Goal: Obtain resource: Obtain resource

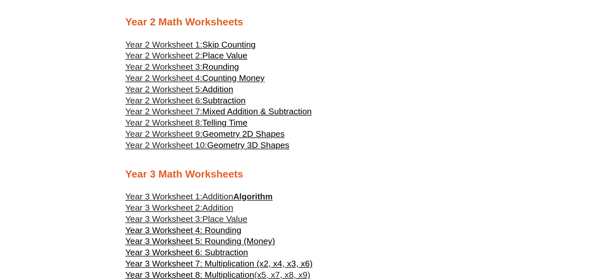
scroll to position [565, 0]
click at [224, 123] on span "Telling Time" at bounding box center [225, 122] width 45 height 10
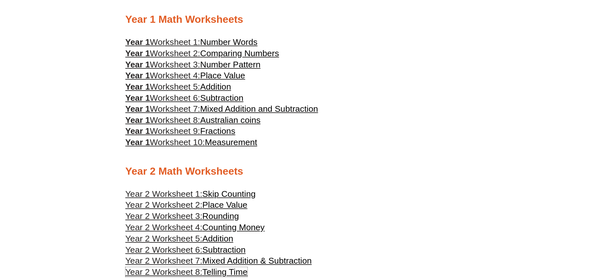
scroll to position [415, 0]
click at [223, 76] on span "Place Value" at bounding box center [222, 76] width 45 height 10
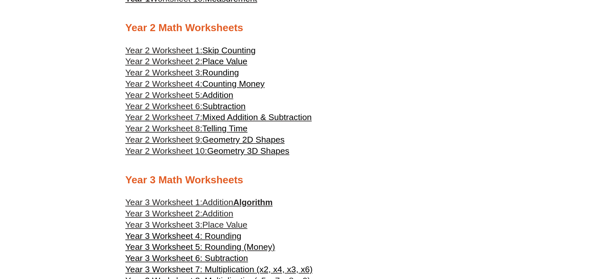
scroll to position [559, 0]
click at [208, 59] on span "Place Value" at bounding box center [225, 62] width 45 height 10
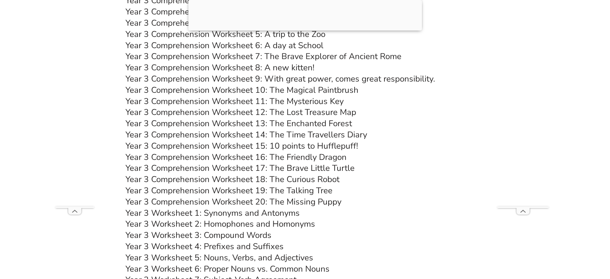
scroll to position [2066, 0]
click at [242, 199] on link "Year 3 Comprehension Worksheet 20: The Missing Puppy" at bounding box center [234, 201] width 216 height 11
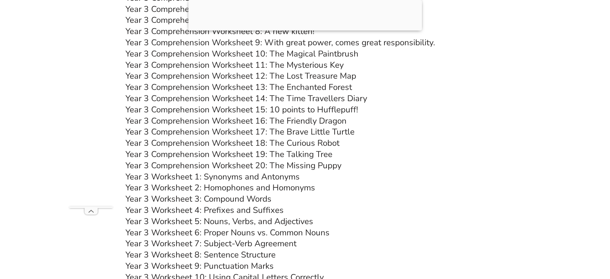
scroll to position [1974, 0]
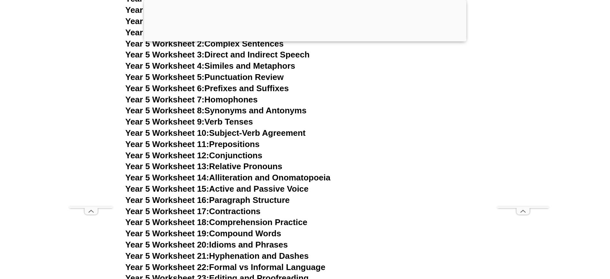
scroll to position [3128, 0]
click at [253, 202] on link "Year 5 Worksheet 16: Paragraph Structure" at bounding box center [208, 200] width 164 height 10
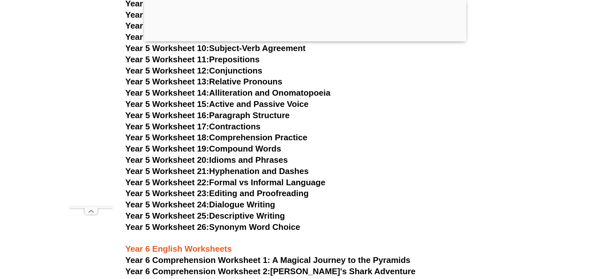
scroll to position [3212, 0]
click at [264, 179] on link "Year 5 Worksheet 22: Formal vs Informal Language" at bounding box center [226, 183] width 200 height 10
click at [251, 219] on link "Year 5 Worksheet 25: Descriptive Writing" at bounding box center [206, 216] width 160 height 10
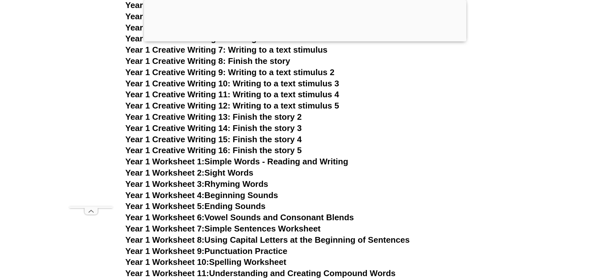
scroll to position [1088, 0]
click at [243, 158] on link "Year 1 Worksheet 1: Simple Words - Reading and Writing" at bounding box center [237, 161] width 223 height 10
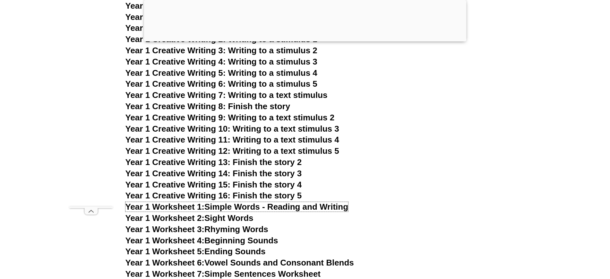
scroll to position [1042, 0]
click at [212, 220] on link "Year 1 Worksheet 2: Sight Words" at bounding box center [190, 218] width 128 height 10
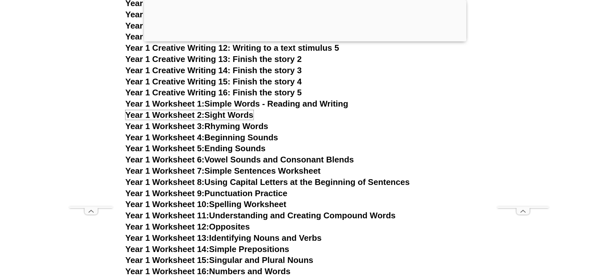
scroll to position [1145, 0]
click at [242, 137] on link "Year 1 Worksheet 4: Beginning Sounds" at bounding box center [202, 137] width 153 height 10
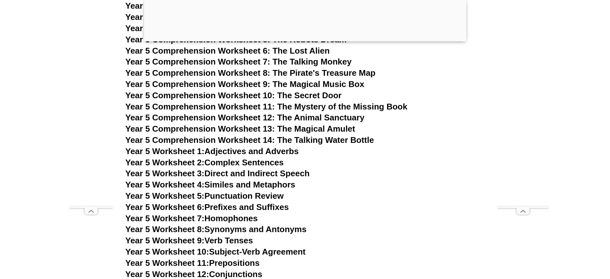
scroll to position [3009, 0]
click at [302, 107] on span "Year 5 Comprehension Worksheet 11: The Mystery of the Missing Book" at bounding box center [267, 107] width 282 height 10
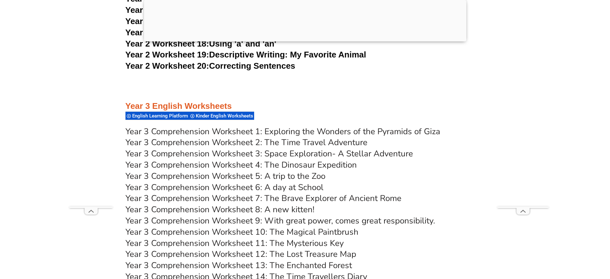
scroll to position [1933, 0]
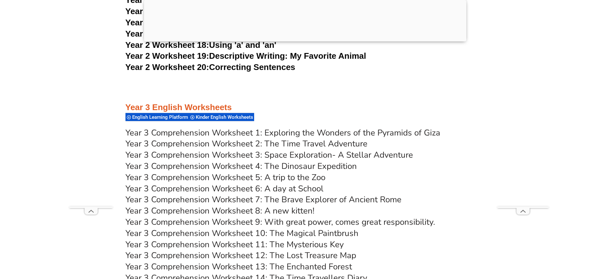
click at [234, 155] on link "Year 3 Comprehension Worksheet 3: Space Exploration- A Stellar Adventure" at bounding box center [270, 154] width 288 height 11
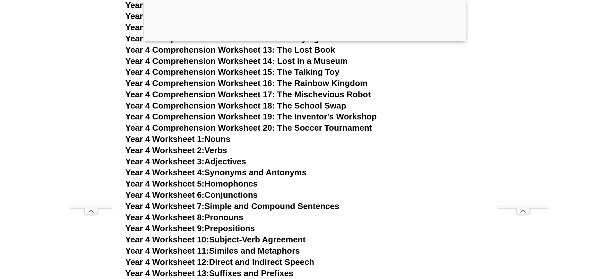
scroll to position [2625, 0]
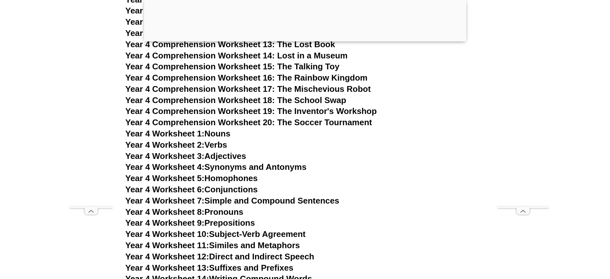
click at [305, 77] on span "Year 4 Comprehension Worksheet 16: The Rainbow Kingdom" at bounding box center [247, 78] width 242 height 10
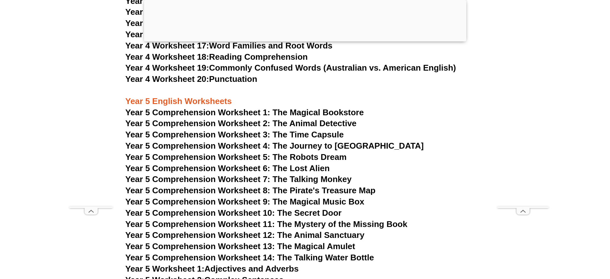
scroll to position [2888, 0]
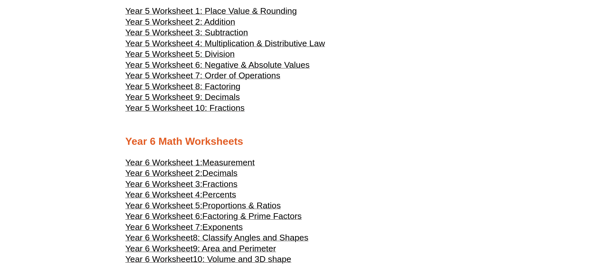
scroll to position [1050, 0]
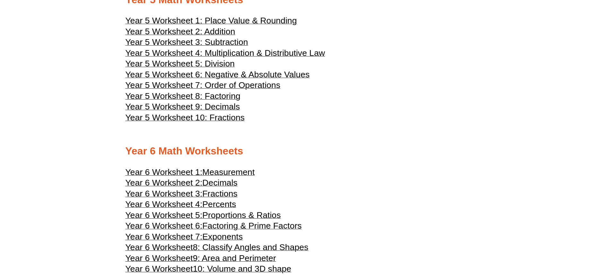
click at [242, 53] on span "Year 5 Worksheet 4: Multiplication & Distributive Law" at bounding box center [226, 53] width 200 height 10
click at [220, 93] on span "Year 5 Worksheet 8: Factoring" at bounding box center [183, 96] width 115 height 10
